Goal: Task Accomplishment & Management: Use online tool/utility

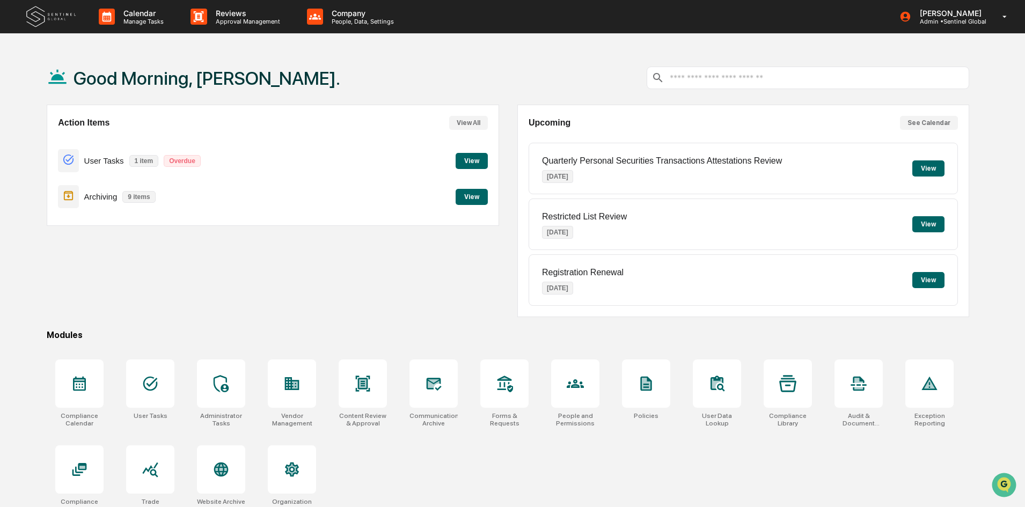
click at [479, 159] on button "View" at bounding box center [472, 161] width 32 height 16
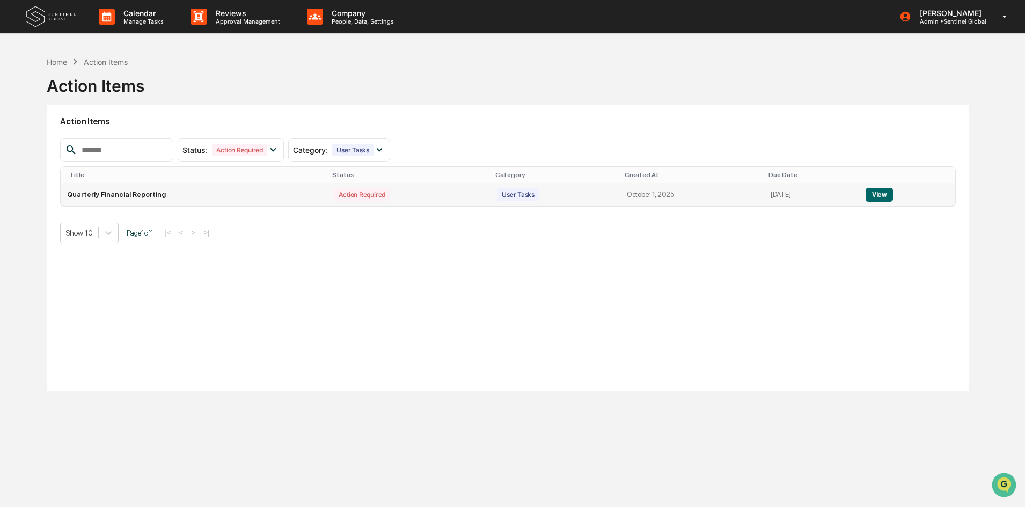
click at [882, 195] on button "View" at bounding box center [879, 195] width 27 height 14
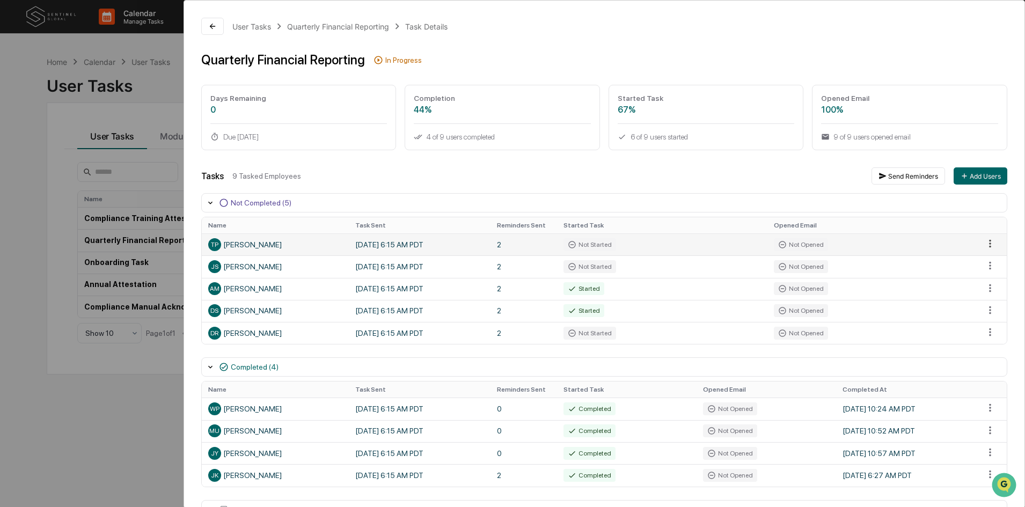
click at [987, 239] on html "Calendar Manage Tasks Reviews Approval Management Company People, Data, Setting…" at bounding box center [512, 253] width 1025 height 507
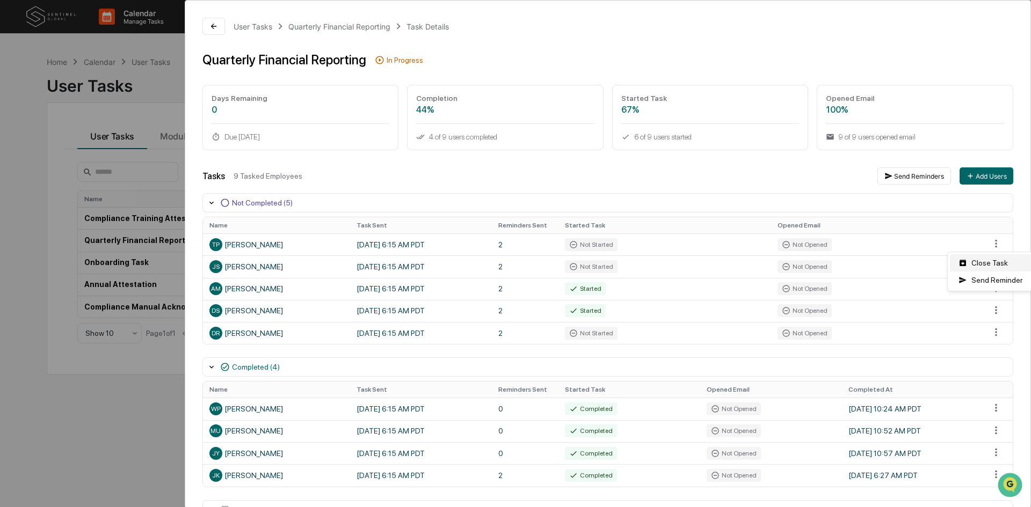
click at [987, 261] on div "Close Task" at bounding box center [990, 262] width 81 height 17
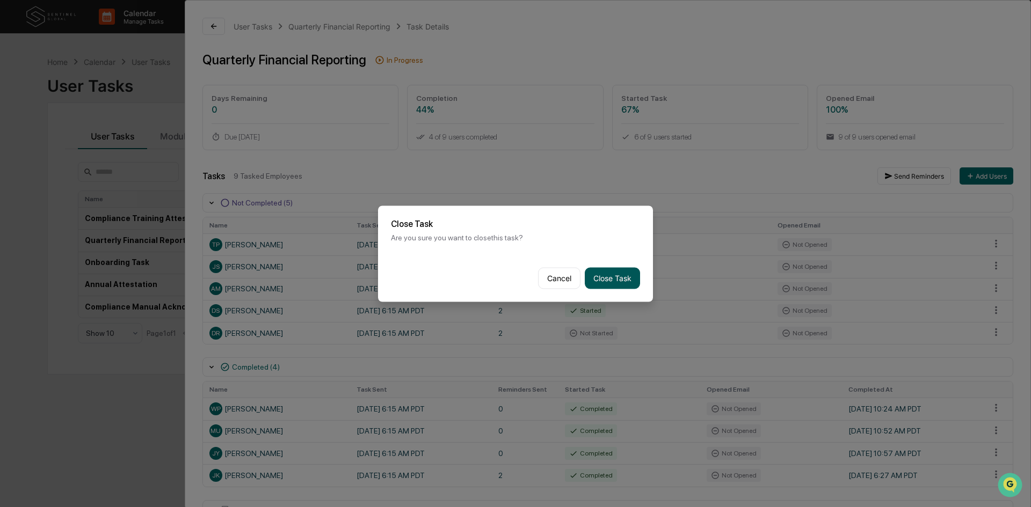
click at [616, 276] on button "Close Task" at bounding box center [612, 277] width 55 height 21
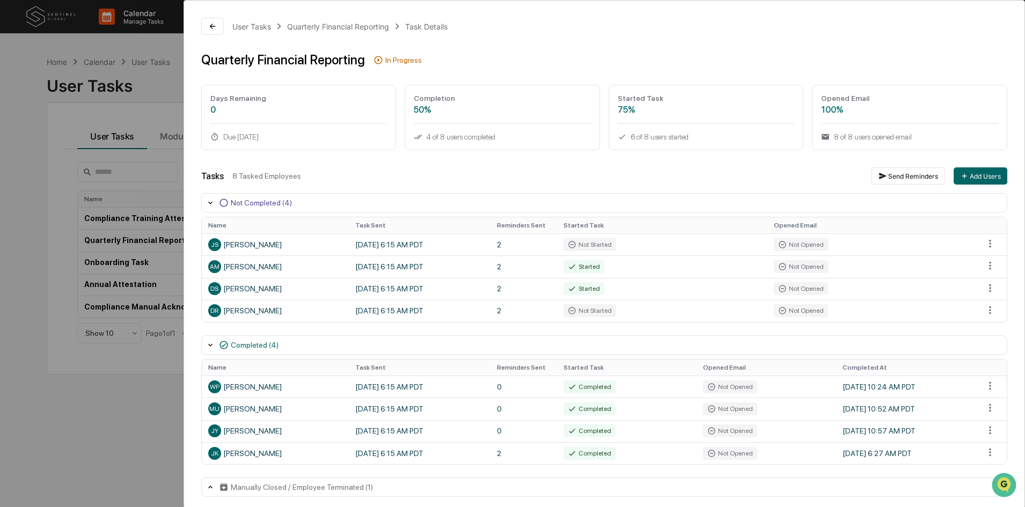
click at [20, 114] on div "User Tasks Quarterly Financial Reporting Task Details Quarterly Financial Repor…" at bounding box center [512, 253] width 1025 height 507
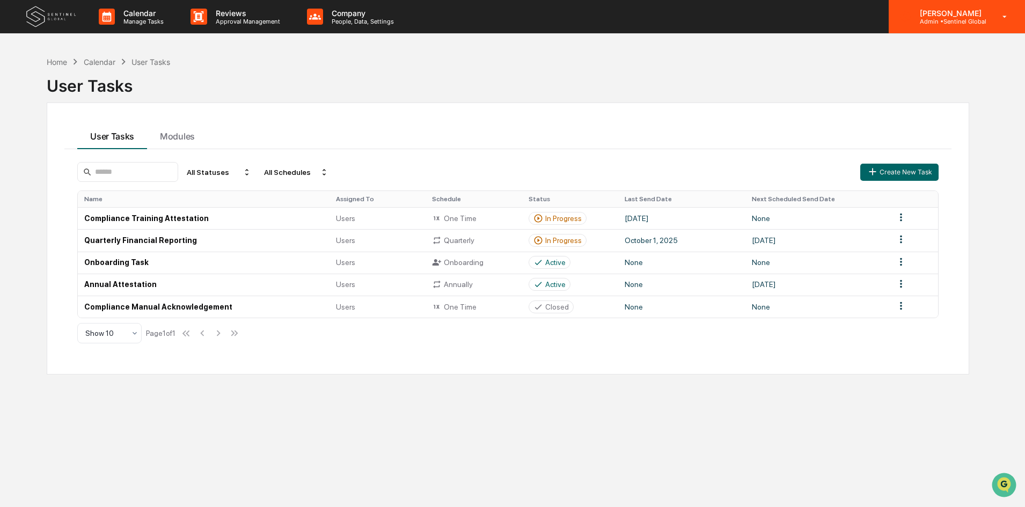
click at [1008, 16] on icon at bounding box center [1005, 17] width 19 height 10
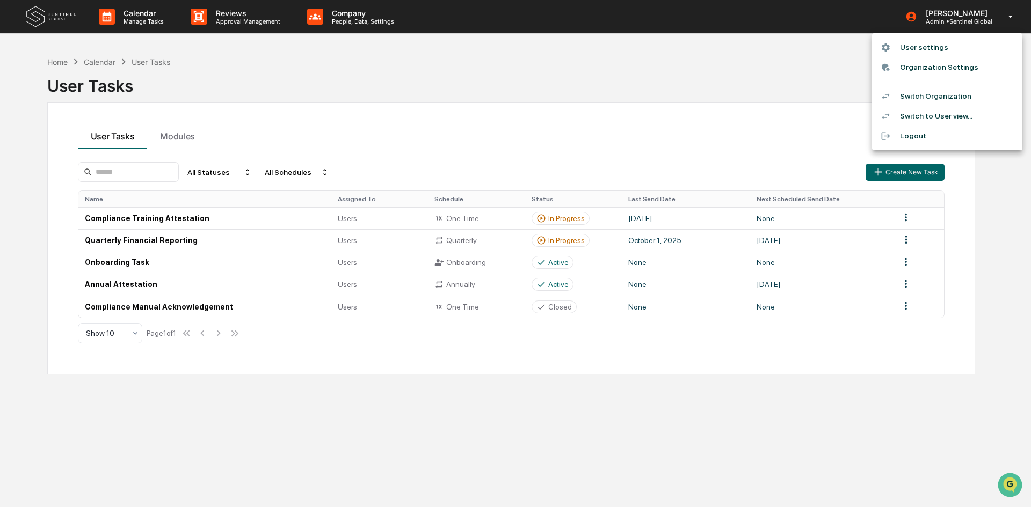
click at [924, 92] on li "Switch Organization" at bounding box center [947, 96] width 150 height 20
